Goal: Task Accomplishment & Management: Complete application form

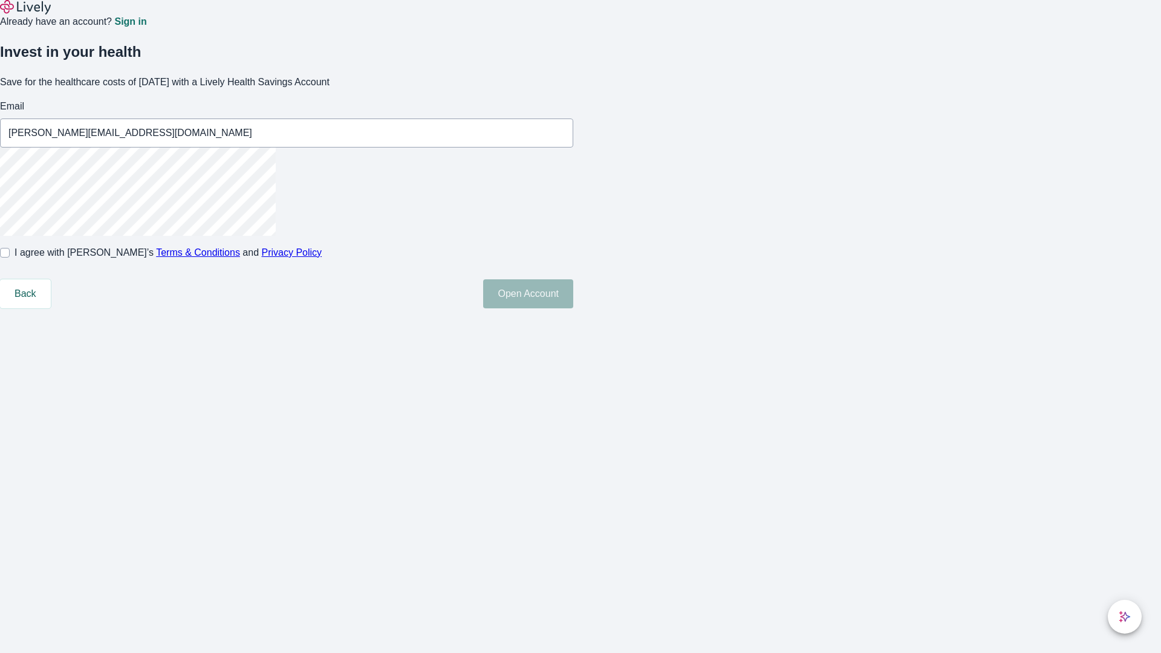
click at [10, 258] on input "I agree with Lively’s Terms & Conditions and Privacy Policy" at bounding box center [5, 253] width 10 height 10
checkbox input "true"
click at [573, 308] on button "Open Account" at bounding box center [528, 293] width 90 height 29
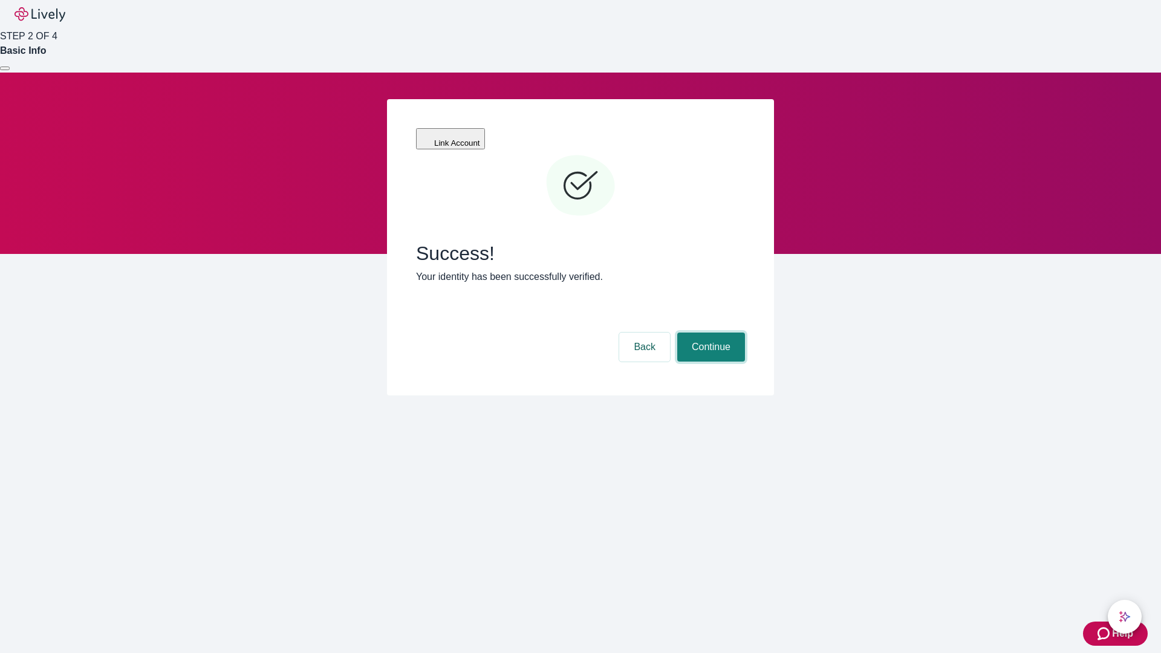
click at [709, 333] on button "Continue" at bounding box center [711, 347] width 68 height 29
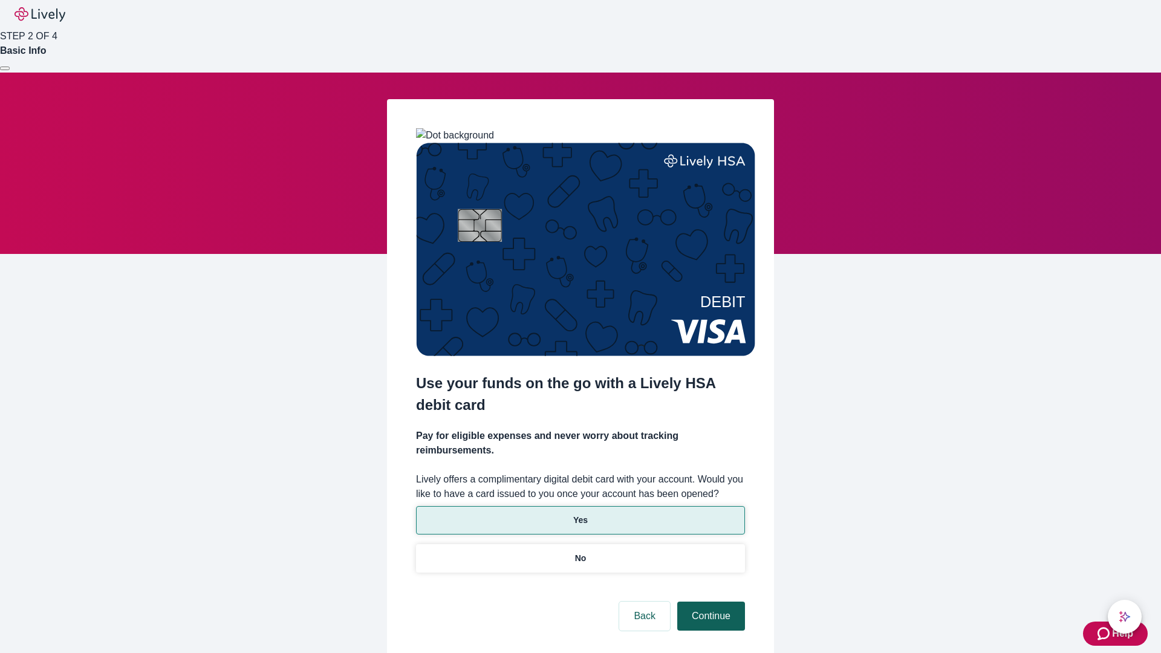
click at [580, 552] on p "No" at bounding box center [580, 558] width 11 height 13
click at [709, 602] on button "Continue" at bounding box center [711, 616] width 68 height 29
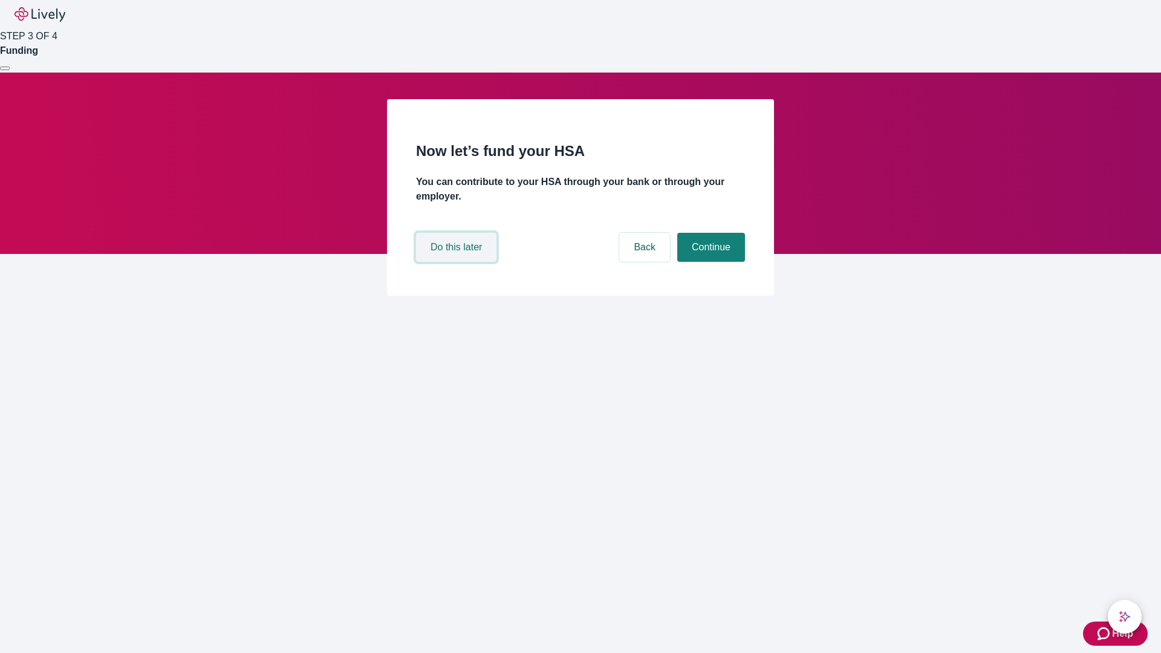
click at [458, 262] on button "Do this later" at bounding box center [456, 247] width 80 height 29
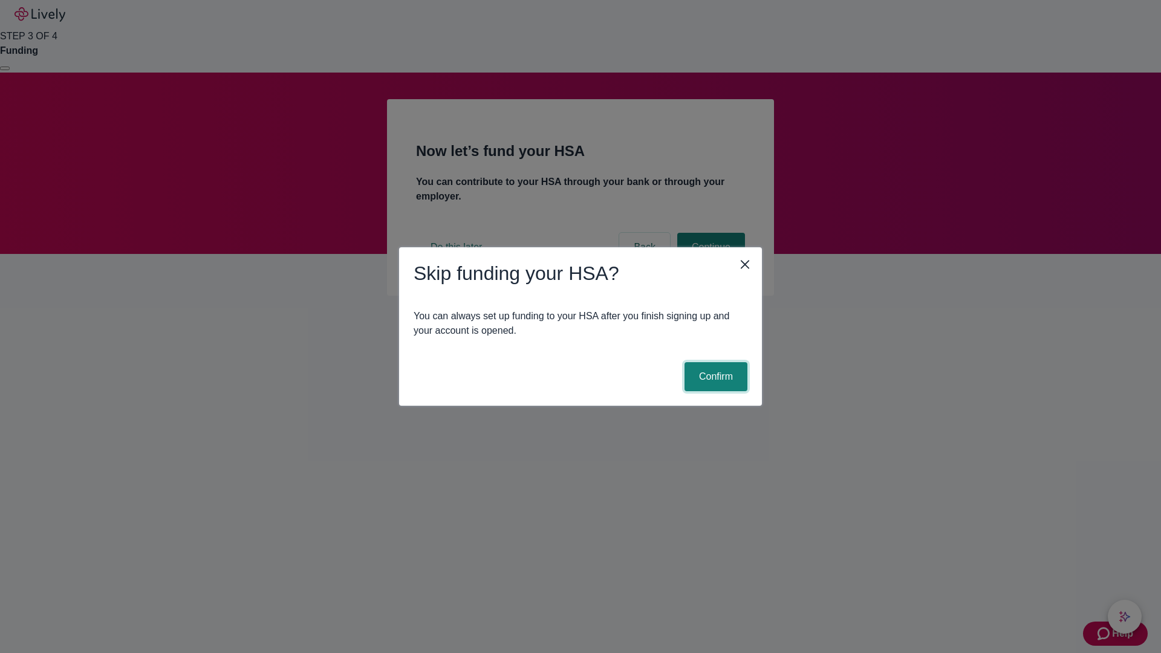
click at [714, 377] on button "Confirm" at bounding box center [716, 376] width 63 height 29
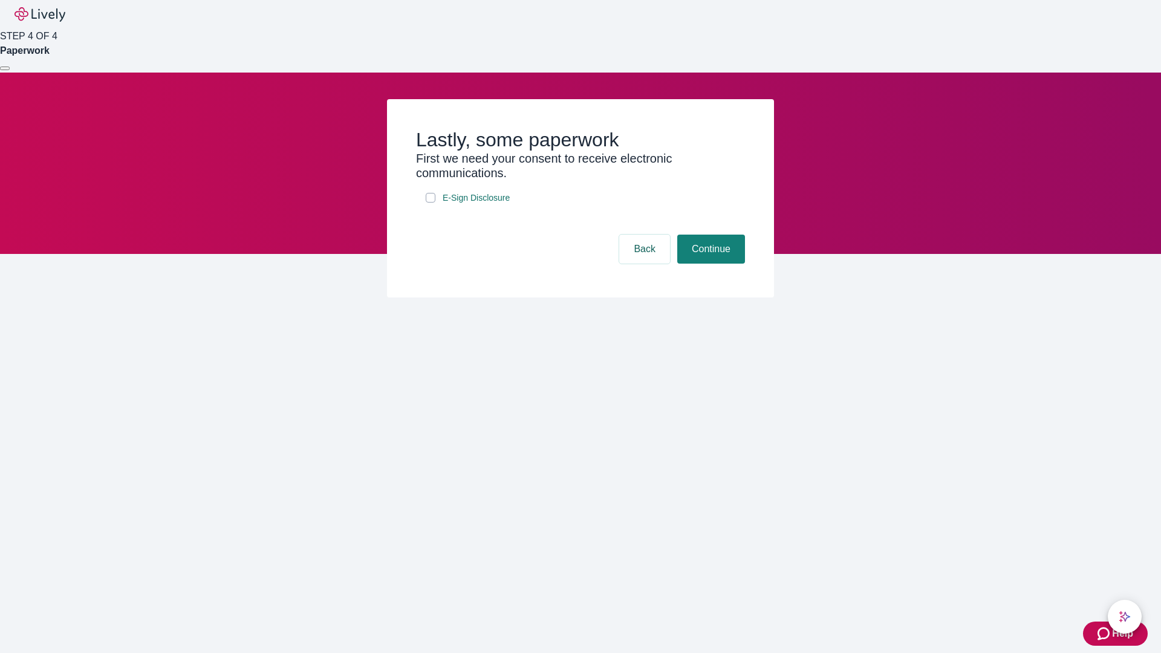
click at [431, 203] on input "E-Sign Disclosure" at bounding box center [431, 198] width 10 height 10
checkbox input "true"
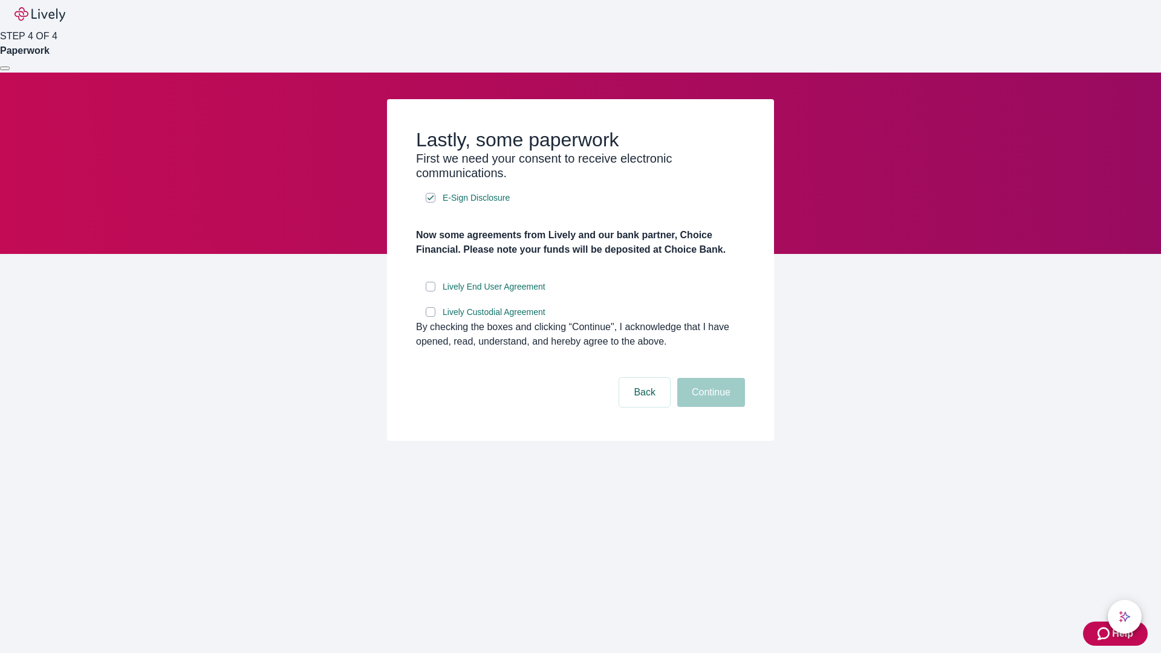
click at [431, 292] on input "Lively End User Agreement" at bounding box center [431, 287] width 10 height 10
checkbox input "true"
click at [431, 317] on input "Lively Custodial Agreement" at bounding box center [431, 312] width 10 height 10
checkbox input "true"
click at [709, 407] on button "Continue" at bounding box center [711, 392] width 68 height 29
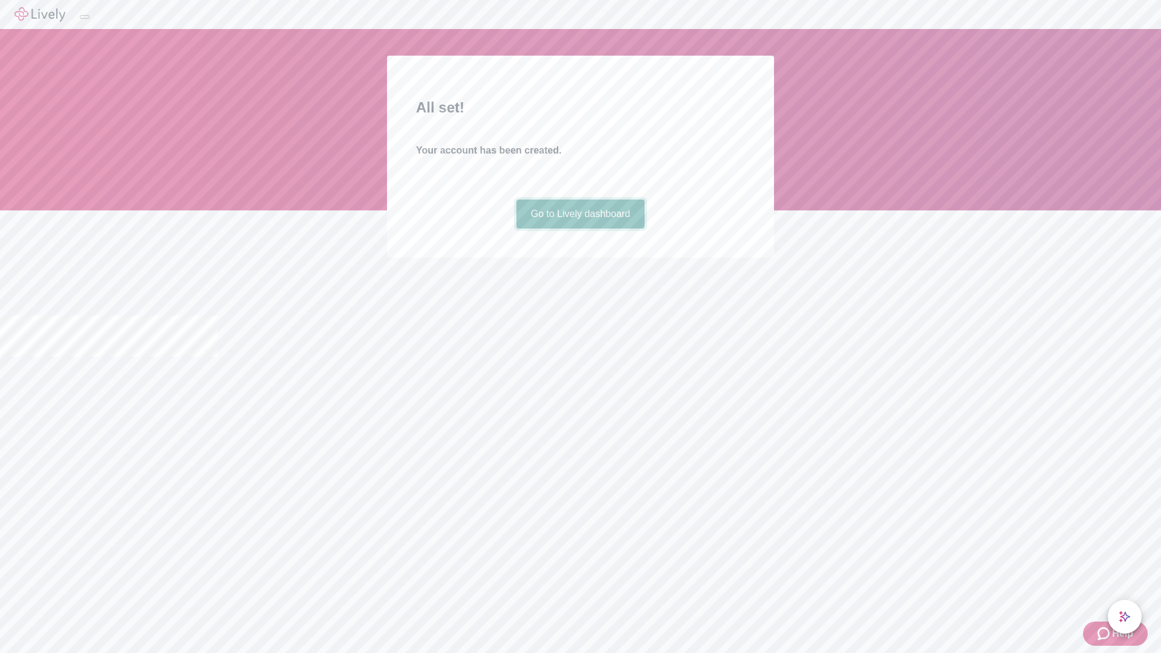
click at [580, 229] on link "Go to Lively dashboard" at bounding box center [580, 214] width 129 height 29
